Goal: Task Accomplishment & Management: Manage account settings

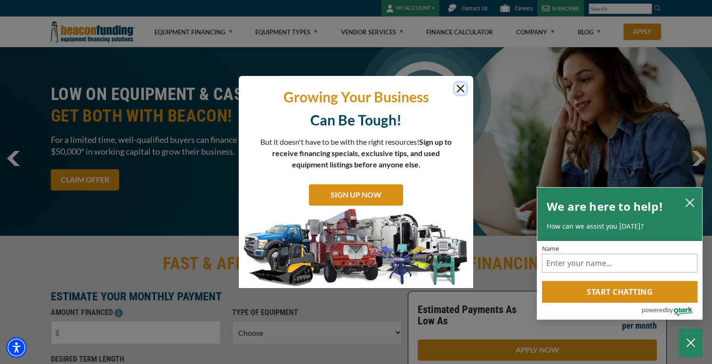
click at [461, 91] on button "Close" at bounding box center [460, 88] width 11 height 11
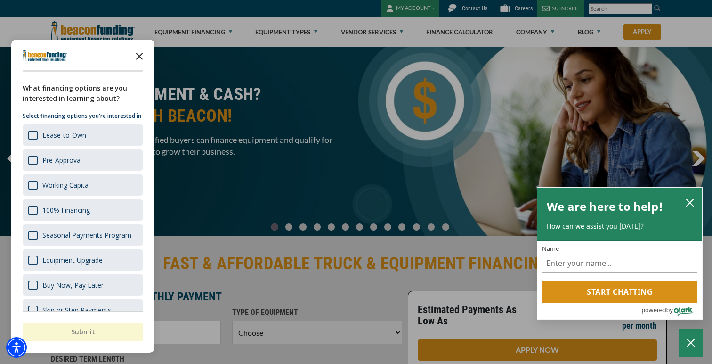
click at [142, 57] on icon "Close the survey" at bounding box center [139, 55] width 19 height 19
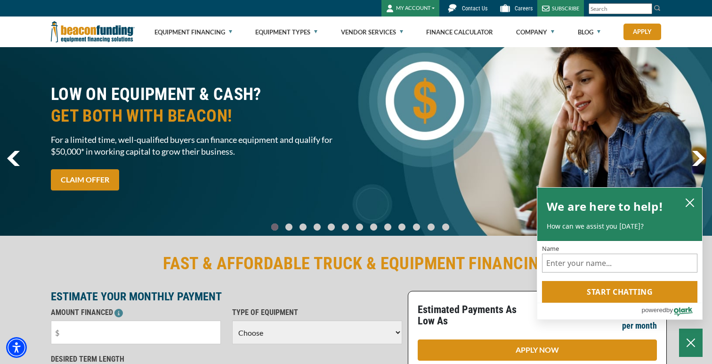
click at [414, 7] on button "MY ACCOUNT" at bounding box center [411, 8] width 58 height 16
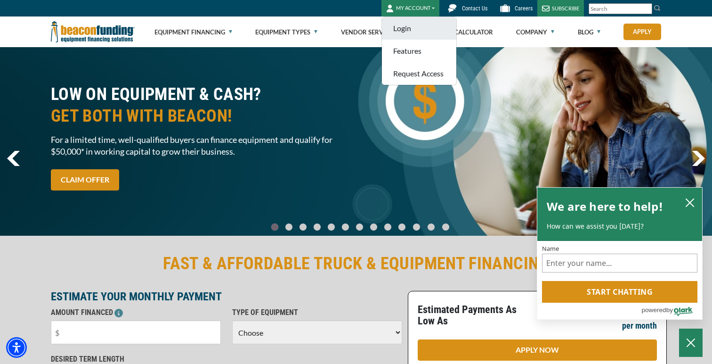
click at [404, 31] on link "Login" at bounding box center [419, 28] width 74 height 23
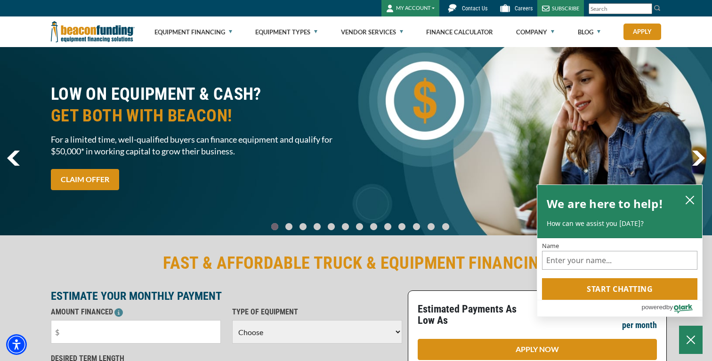
click at [403, 7] on button "MY ACCOUNT" at bounding box center [411, 8] width 58 height 16
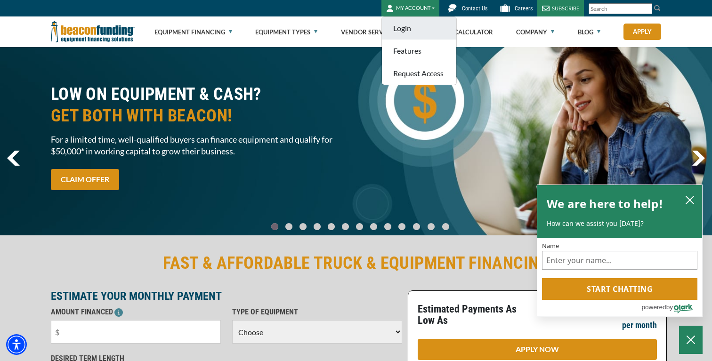
click at [411, 28] on link "Login" at bounding box center [419, 28] width 74 height 23
